Goal: Navigation & Orientation: Go to known website

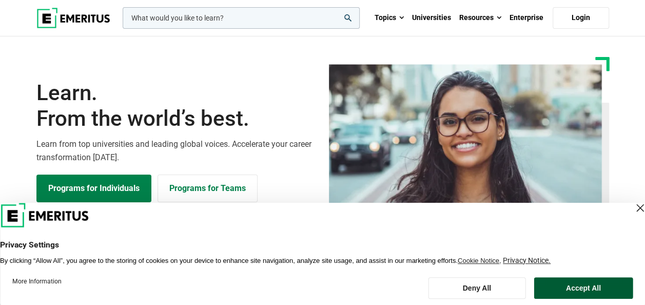
click at [570, 285] on button "Accept All" at bounding box center [583, 288] width 99 height 22
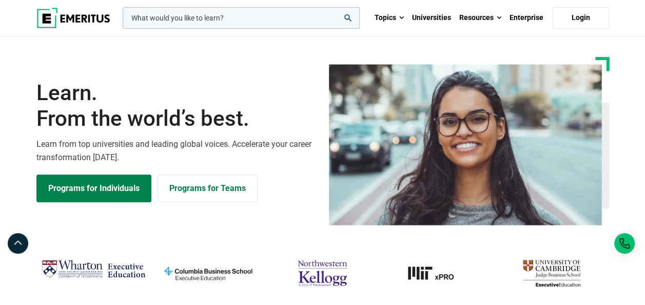
click at [130, 81] on h1 "Learn. From the world’s best." at bounding box center [176, 106] width 280 height 52
click at [199, 107] on span "From the world’s best." at bounding box center [176, 119] width 280 height 26
click at [240, 116] on span "From the world’s best." at bounding box center [176, 119] width 280 height 26
click at [582, 16] on link "Login" at bounding box center [580, 18] width 56 height 22
click at [567, 16] on link "Login" at bounding box center [580, 18] width 56 height 22
